Goal: Task Accomplishment & Management: Manage account settings

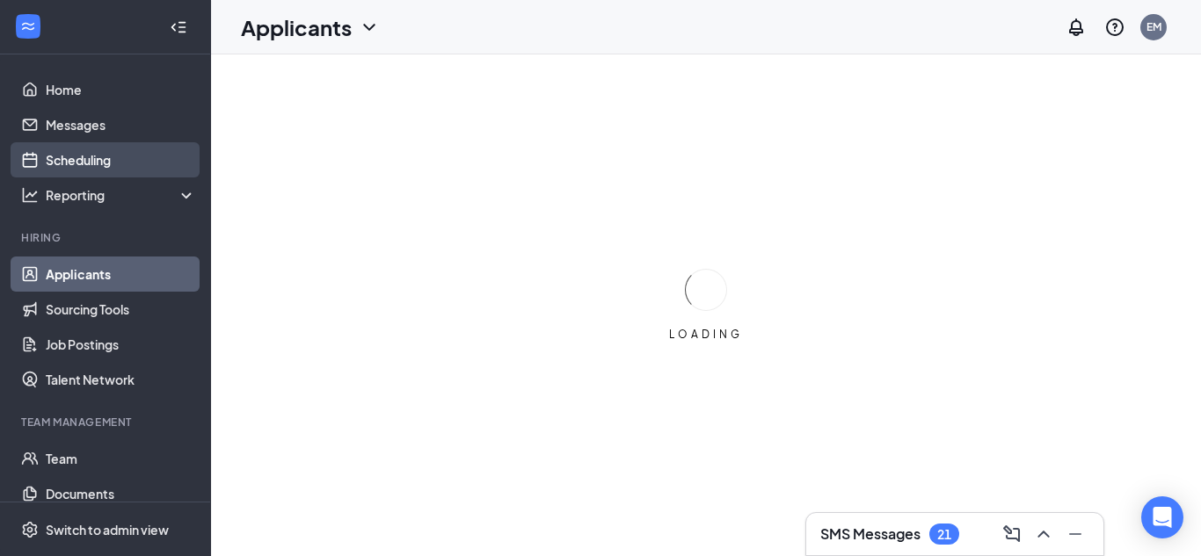
click at [104, 163] on link "Scheduling" at bounding box center [121, 159] width 150 height 35
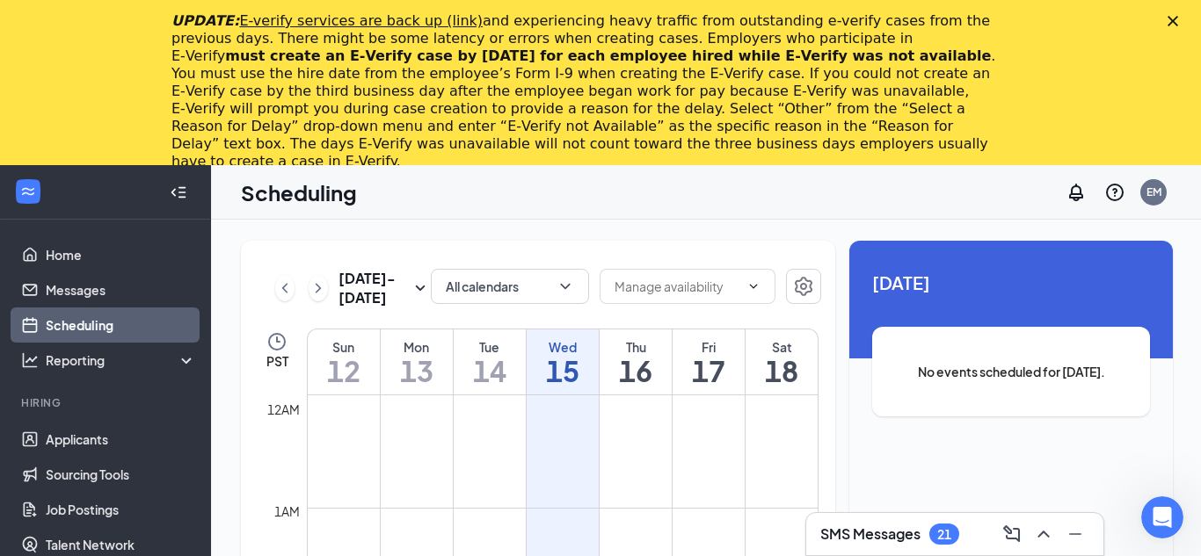
scroll to position [864, 0]
click at [1170, 24] on polygon "Close" at bounding box center [1172, 21] width 11 height 11
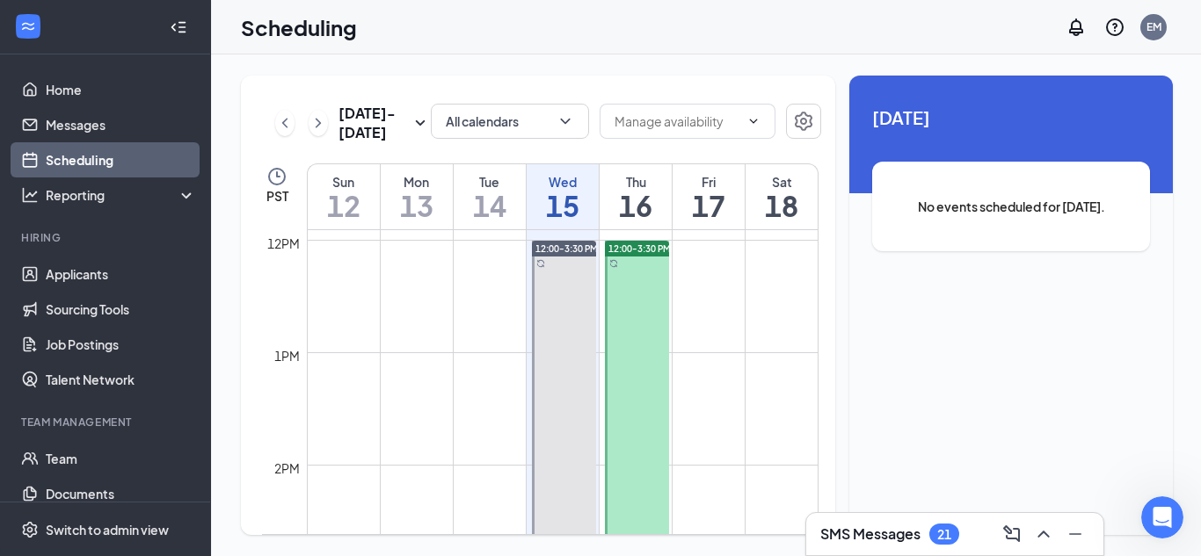
scroll to position [1344, 0]
click at [543, 265] on div at bounding box center [564, 433] width 64 height 393
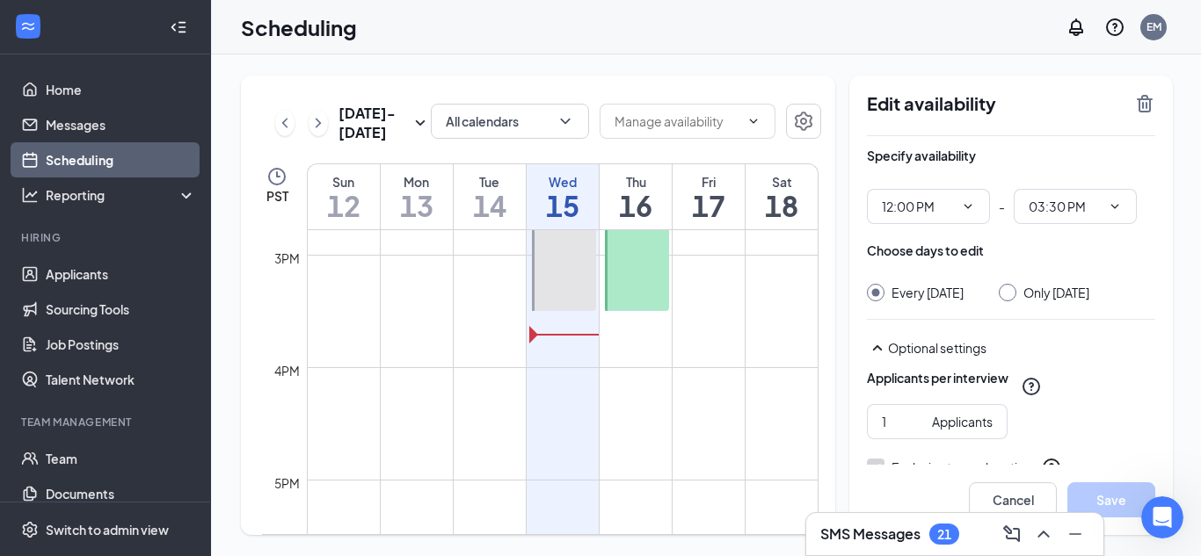
scroll to position [1677, 0]
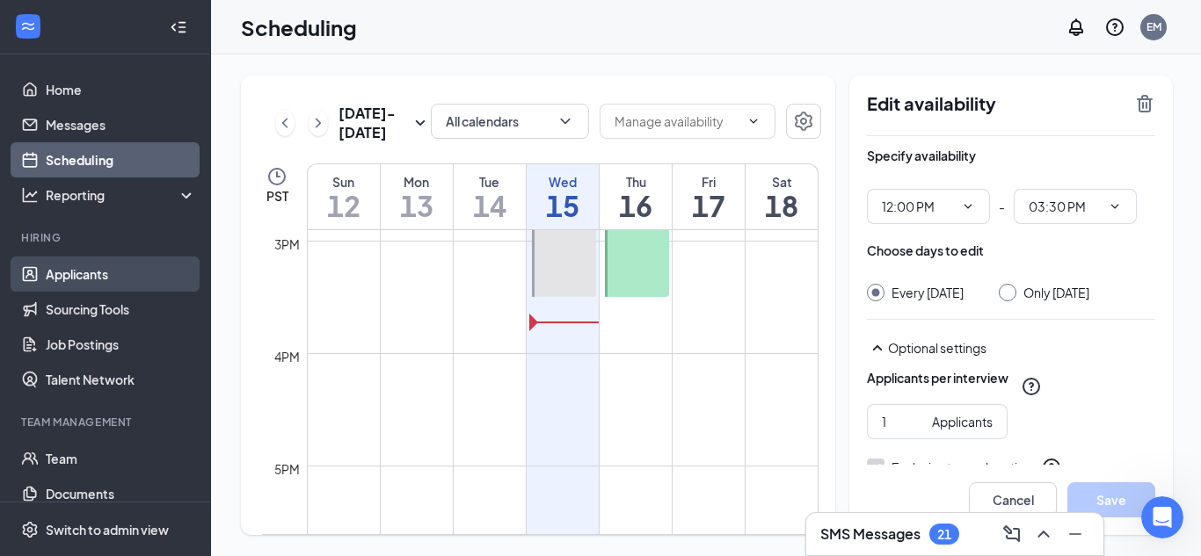
click at [71, 275] on link "Applicants" at bounding box center [121, 274] width 150 height 35
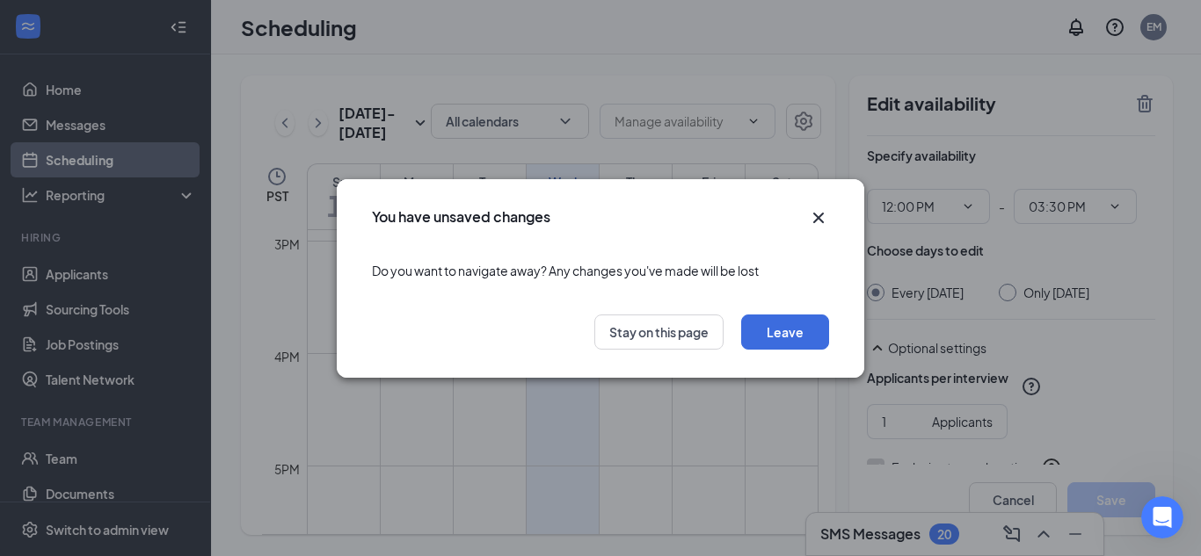
click at [822, 217] on icon "Cross" at bounding box center [818, 217] width 21 height 21
